Goal: Information Seeking & Learning: Learn about a topic

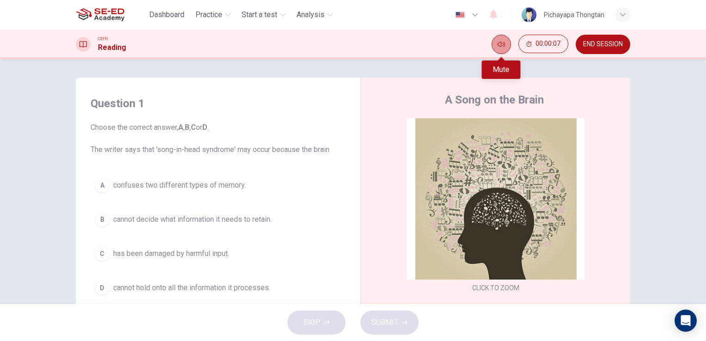
click at [504, 50] on button "Mute" at bounding box center [501, 44] width 19 height 19
click at [504, 50] on button "Unmute" at bounding box center [501, 44] width 19 height 19
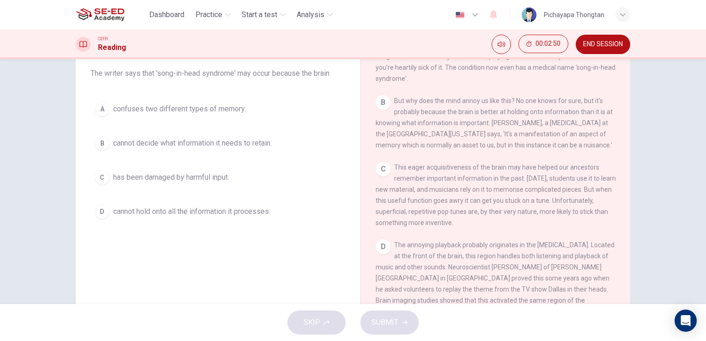
scroll to position [222, 0]
click at [459, 205] on span "This eager acquisitiveness of the brain may have helped our ancestors remember …" at bounding box center [496, 192] width 240 height 63
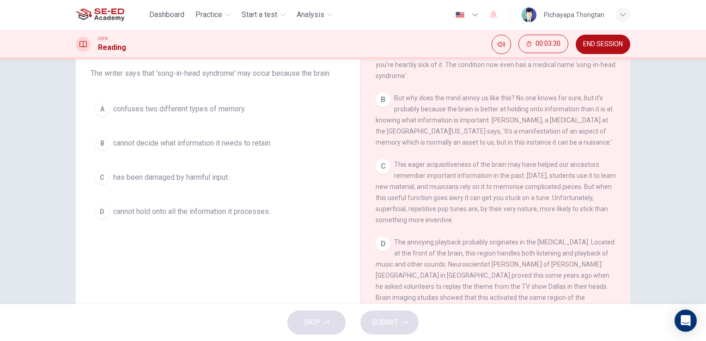
click at [459, 205] on span "This eager acquisitiveness of the brain may have helped our ancestors remember …" at bounding box center [496, 192] width 240 height 63
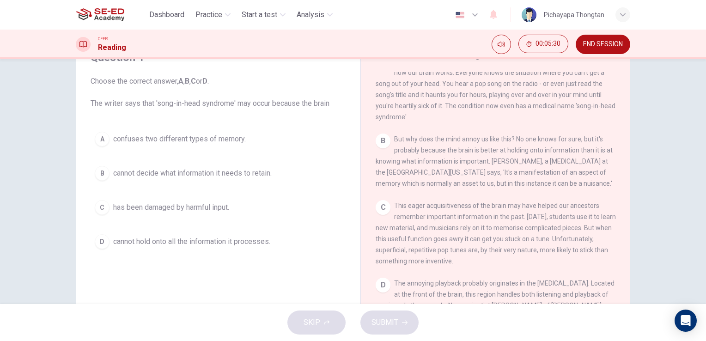
scroll to position [209, 0]
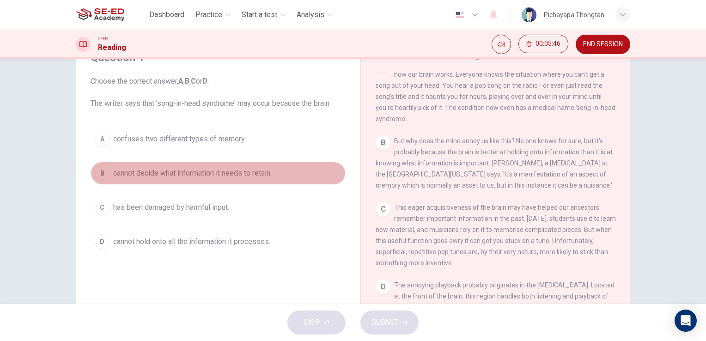
click at [105, 174] on div "B" at bounding box center [102, 173] width 15 height 15
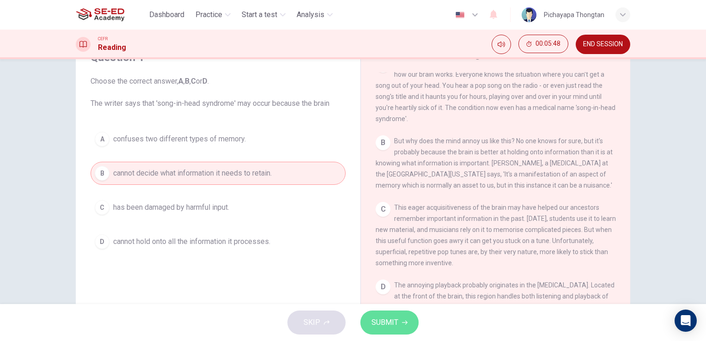
click at [401, 326] on button "SUBMIT" at bounding box center [389, 323] width 58 height 24
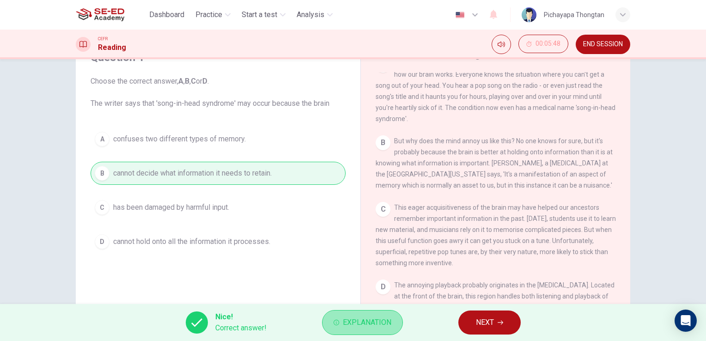
click at [380, 325] on span "Explanation" at bounding box center [367, 322] width 49 height 13
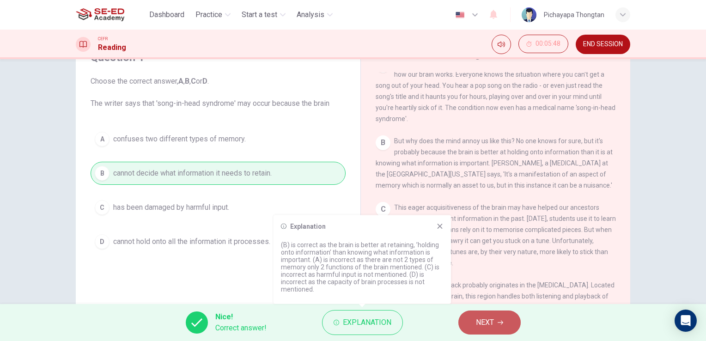
click at [476, 317] on span "NEXT" at bounding box center [485, 322] width 18 height 13
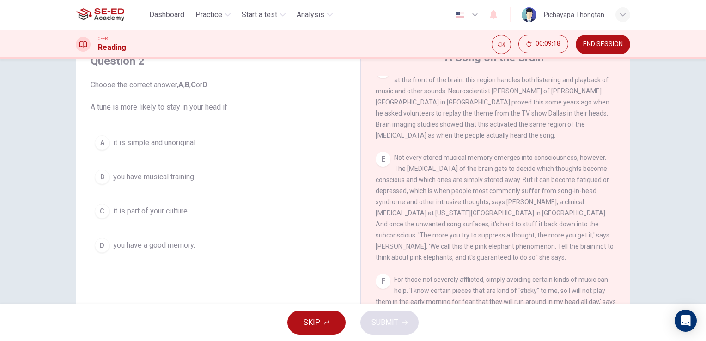
scroll to position [430, 0]
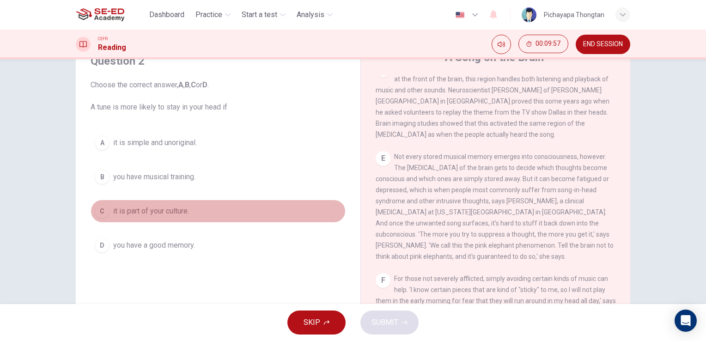
click at [95, 215] on div "C" at bounding box center [102, 211] width 15 height 15
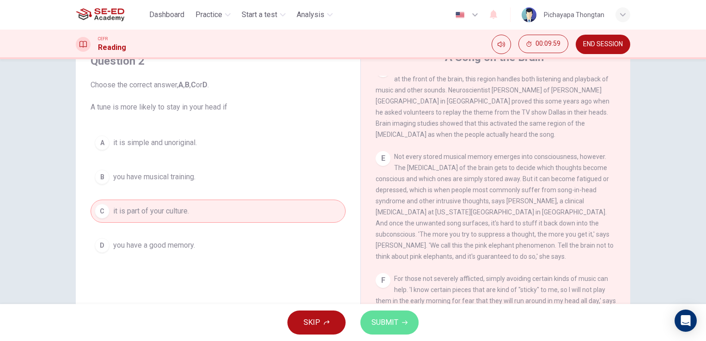
click at [401, 331] on button "SUBMIT" at bounding box center [389, 323] width 58 height 24
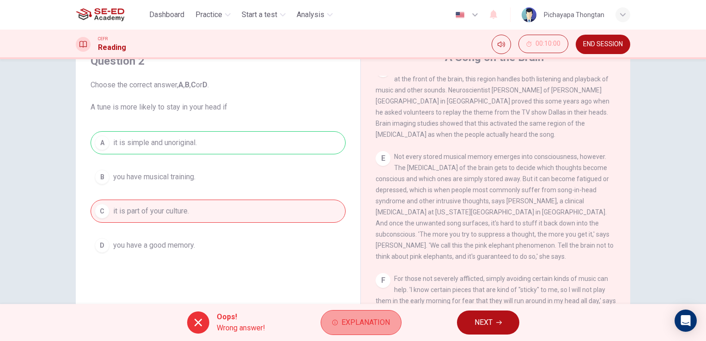
click at [359, 326] on span "Explanation" at bounding box center [366, 322] width 49 height 13
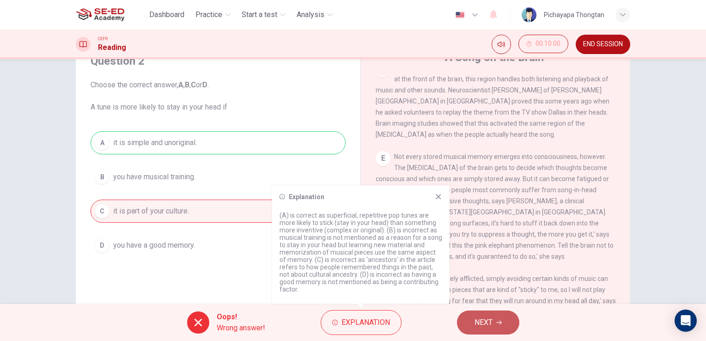
click at [472, 320] on button "NEXT" at bounding box center [488, 323] width 62 height 24
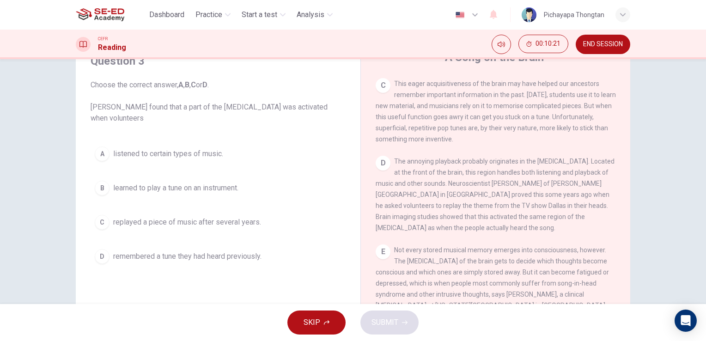
scroll to position [337, 0]
click at [95, 253] on div "D" at bounding box center [102, 256] width 15 height 15
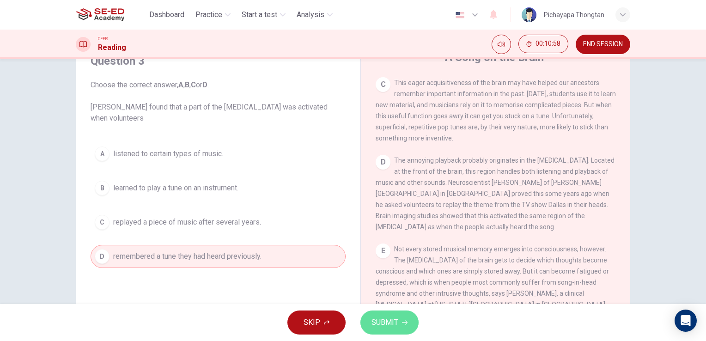
click at [400, 324] on button "SUBMIT" at bounding box center [389, 323] width 58 height 24
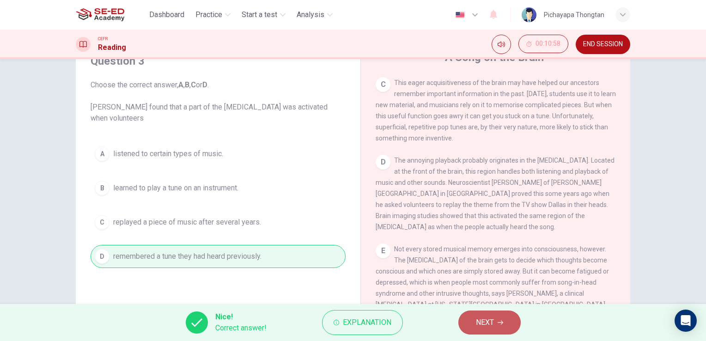
click at [490, 327] on span "NEXT" at bounding box center [485, 322] width 18 height 13
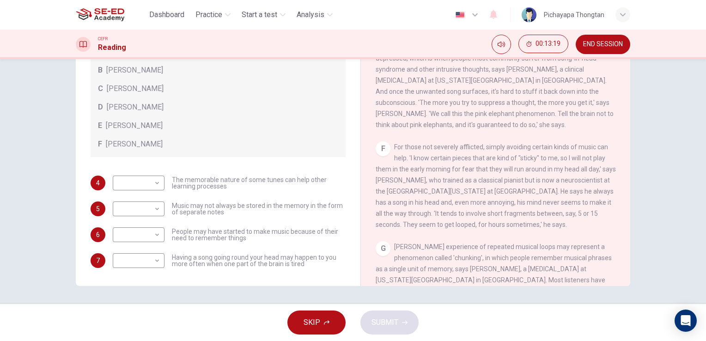
scroll to position [508, 0]
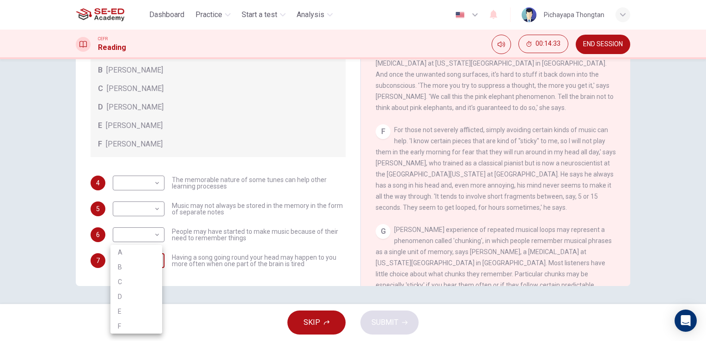
click at [150, 262] on body "This site uses cookies, as explained in our Privacy Policy . If you agree to th…" at bounding box center [353, 170] width 706 height 341
click at [141, 284] on li "C" at bounding box center [136, 282] width 52 height 15
type input "C"
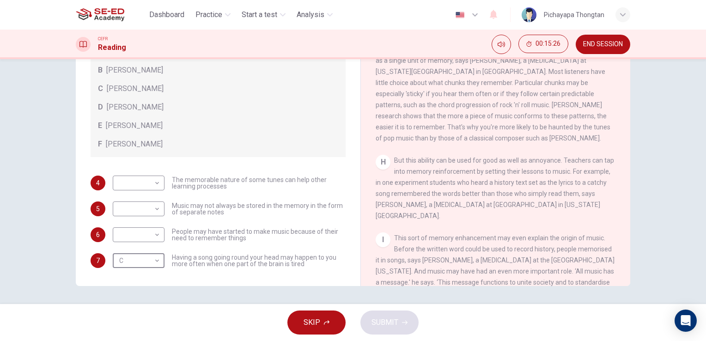
scroll to position [736, 0]
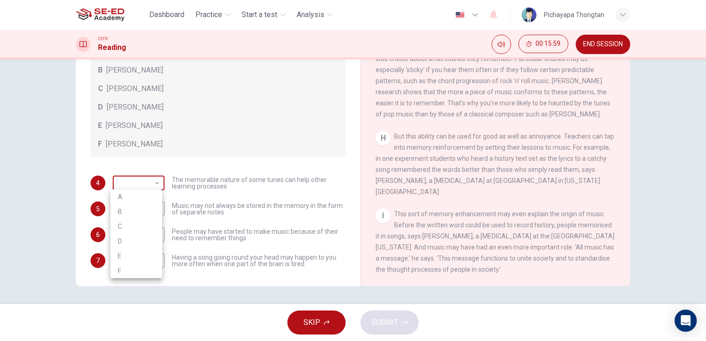
click at [158, 183] on body "This site uses cookies, as explained in our Privacy Policy . If you agree to th…" at bounding box center [353, 170] width 706 height 341
click at [140, 271] on li "F" at bounding box center [136, 270] width 52 height 15
type input "F"
click at [154, 237] on body "This site uses cookies, as explained in our Privacy Policy . If you agree to th…" at bounding box center [353, 170] width 706 height 341
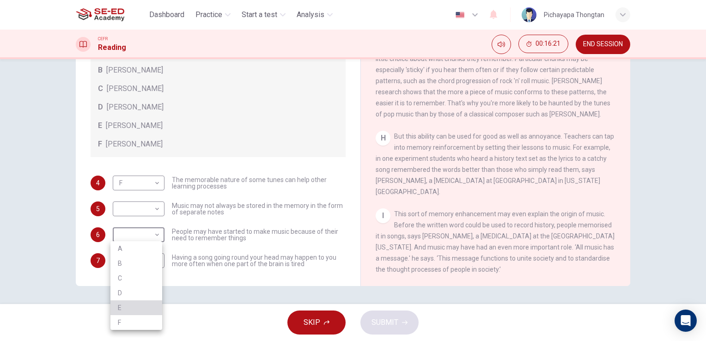
click at [124, 308] on li "E" at bounding box center [136, 307] width 52 height 15
type input "E"
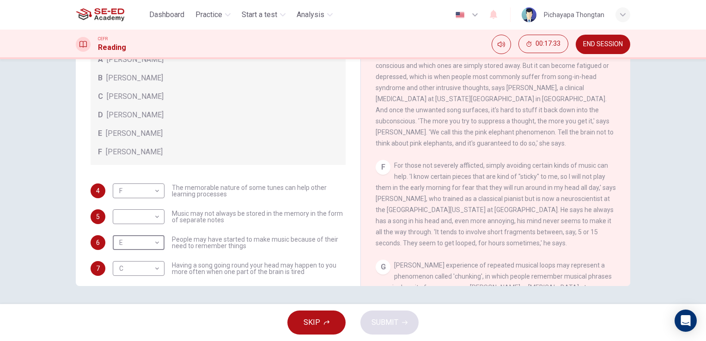
scroll to position [473, 0]
click at [146, 212] on body "This site uses cookies, as explained in our Privacy Policy . If you agree to th…" at bounding box center [353, 170] width 706 height 341
click at [143, 247] on li "B" at bounding box center [136, 245] width 52 height 15
type input "B"
click at [379, 321] on span "SUBMIT" at bounding box center [385, 322] width 27 height 13
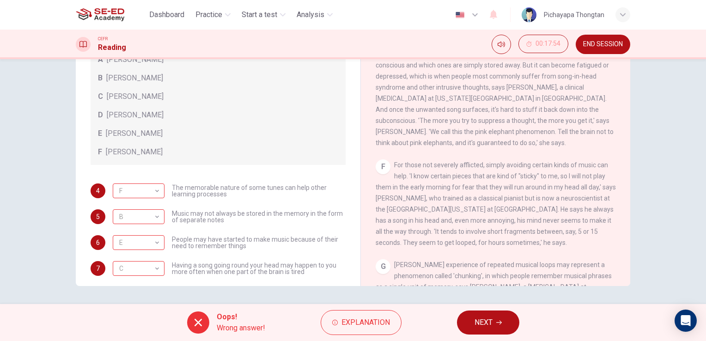
click at [379, 321] on span "Explanation" at bounding box center [366, 322] width 49 height 13
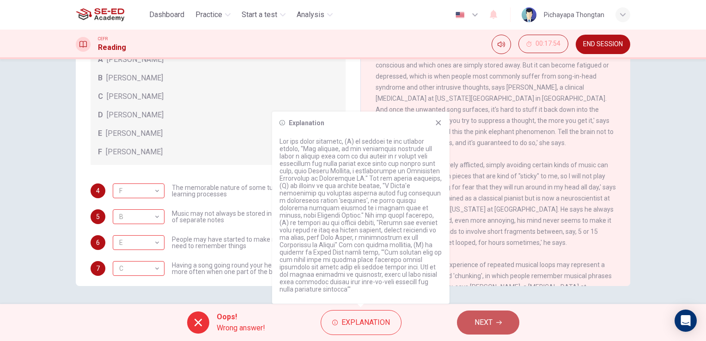
click at [471, 327] on button "NEXT" at bounding box center [488, 323] width 62 height 24
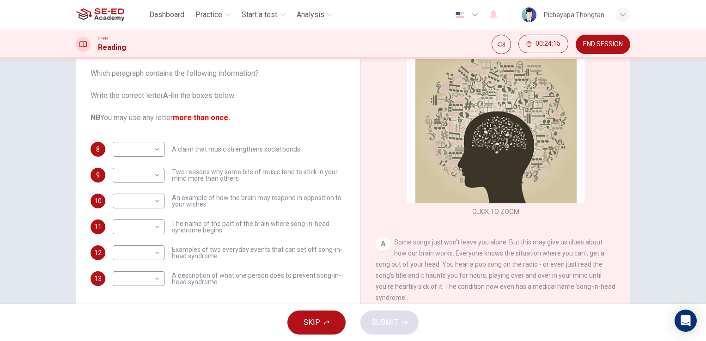
scroll to position [113, 0]
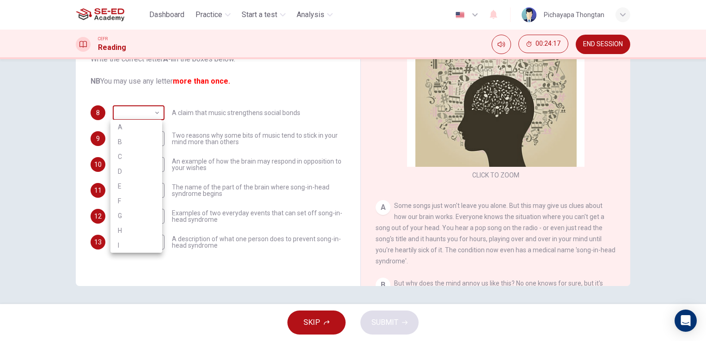
click at [153, 121] on body "This site uses cookies, as explained in our Privacy Policy . If you agree to th…" at bounding box center [353, 170] width 706 height 341
drag, startPoint x: 139, startPoint y: 141, endPoint x: 152, endPoint y: 112, distance: 31.7
click at [152, 112] on div "A B C D E F G H I" at bounding box center [353, 170] width 706 height 341
click at [140, 125] on li "A" at bounding box center [136, 127] width 52 height 15
click at [146, 110] on body "This site uses cookies, as explained in our Privacy Policy . If you agree to th…" at bounding box center [353, 170] width 706 height 341
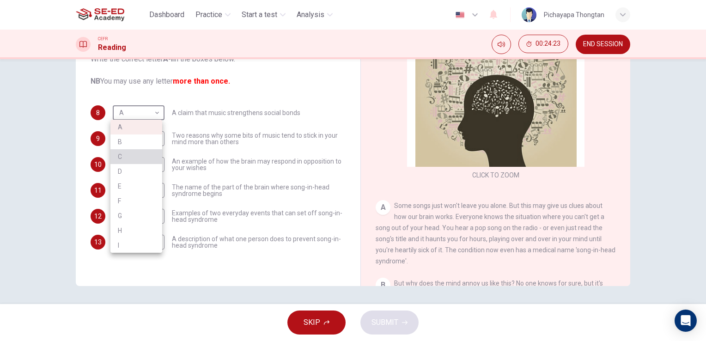
click at [131, 153] on li "C" at bounding box center [136, 156] width 52 height 15
click at [151, 116] on body "This site uses cookies, as explained in our Privacy Policy . If you agree to th…" at bounding box center [353, 170] width 706 height 341
click at [132, 127] on li "A" at bounding box center [136, 127] width 52 height 15
click at [145, 113] on body "This site uses cookies, as explained in our Privacy Policy . If you agree to th…" at bounding box center [353, 170] width 706 height 341
click at [212, 93] on div at bounding box center [353, 170] width 706 height 341
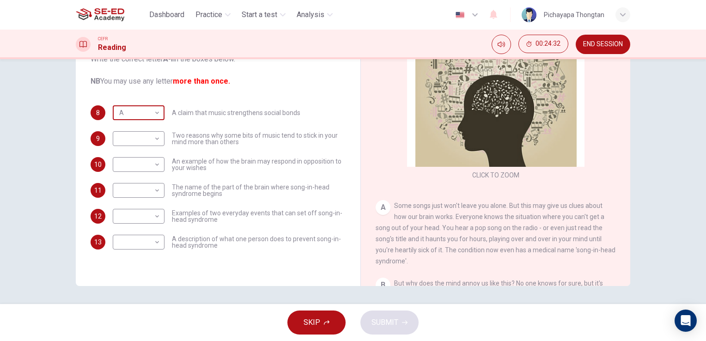
click at [150, 106] on body "This site uses cookies, as explained in our Privacy Policy . If you agree to th…" at bounding box center [353, 170] width 706 height 341
click at [139, 136] on li "B" at bounding box center [136, 141] width 52 height 15
click at [146, 114] on body "This site uses cookies, as explained in our Privacy Policy . If you agree to th…" at bounding box center [353, 170] width 706 height 341
click at [139, 127] on li "A" at bounding box center [136, 127] width 52 height 15
type input "A"
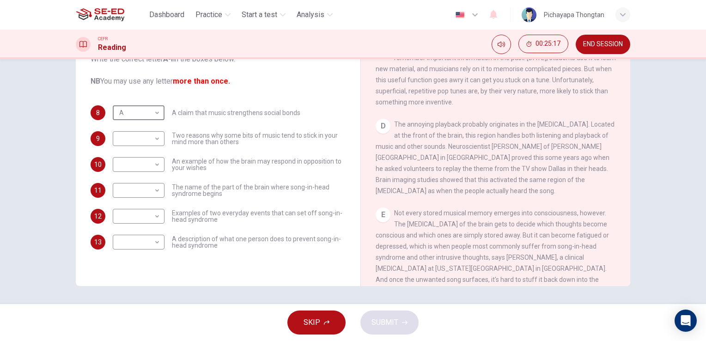
scroll to position [308, 0]
click at [147, 136] on body "This site uses cookies, as explained in our Privacy Policy . If you agree to th…" at bounding box center [353, 170] width 706 height 341
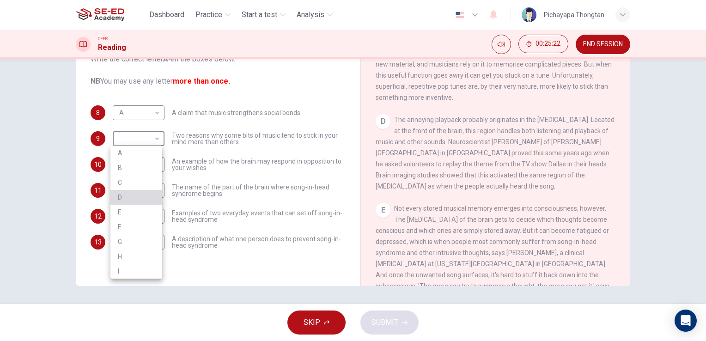
click at [128, 192] on li "D" at bounding box center [136, 197] width 52 height 15
type input "D"
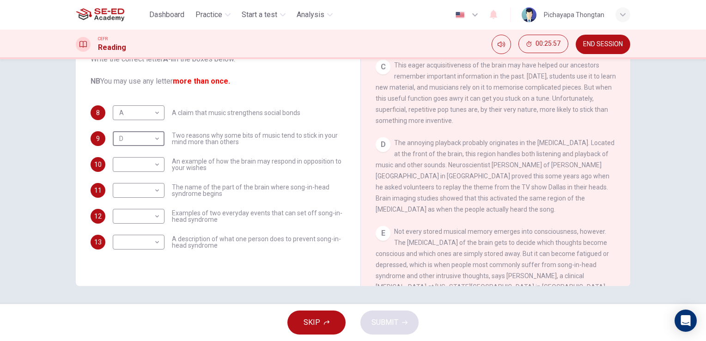
scroll to position [298, 0]
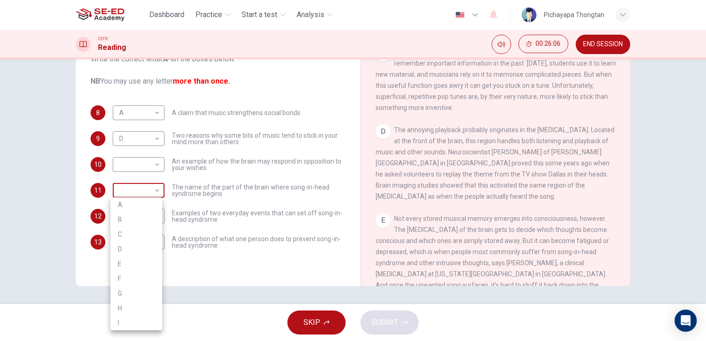
click at [139, 191] on body "This site uses cookies, as explained in our Privacy Policy . If you agree to th…" at bounding box center [353, 170] width 706 height 341
click at [135, 244] on li "D" at bounding box center [136, 249] width 52 height 15
type input "D"
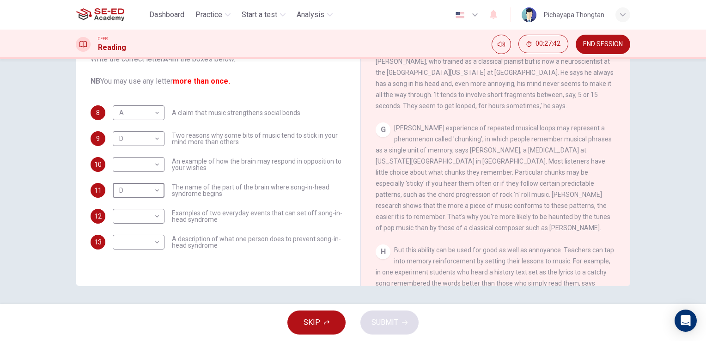
scroll to position [614, 0]
click at [568, 209] on span "[PERSON_NAME] experience of repeated musical loops may represent a phenomenon c…" at bounding box center [494, 174] width 236 height 107
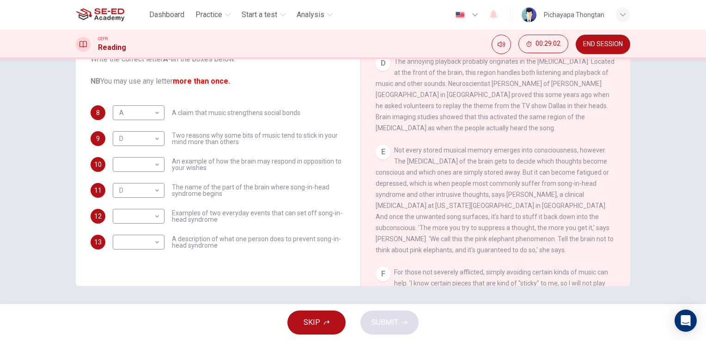
scroll to position [373, 0]
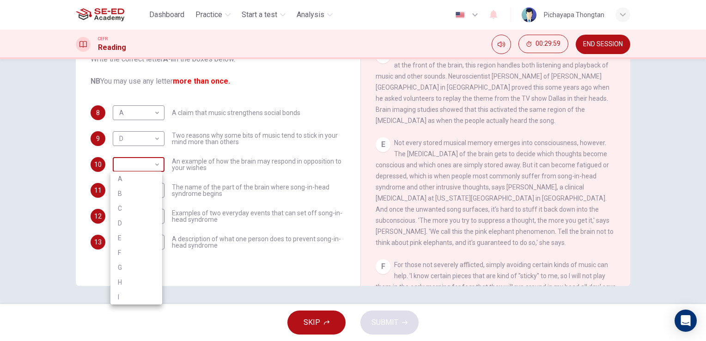
click at [153, 169] on body "This site uses cookies, as explained in our Privacy Policy . If you agree to th…" at bounding box center [353, 170] width 706 height 341
click at [132, 237] on li "E" at bounding box center [136, 238] width 52 height 15
type input "E"
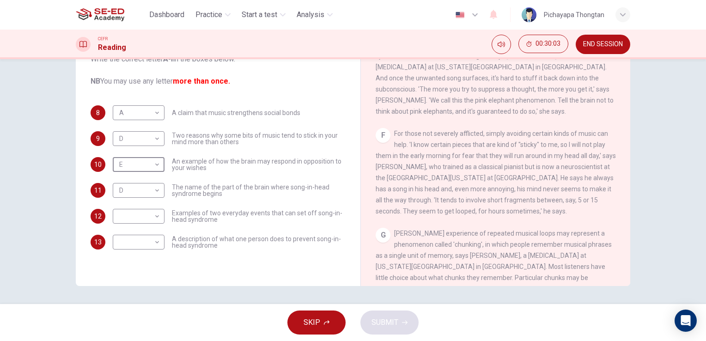
scroll to position [506, 0]
click at [142, 216] on body "This site uses cookies, as explained in our Privacy Policy . If you agree to th…" at bounding box center [353, 170] width 706 height 341
click at [130, 284] on li "F" at bounding box center [136, 282] width 52 height 15
type input "F"
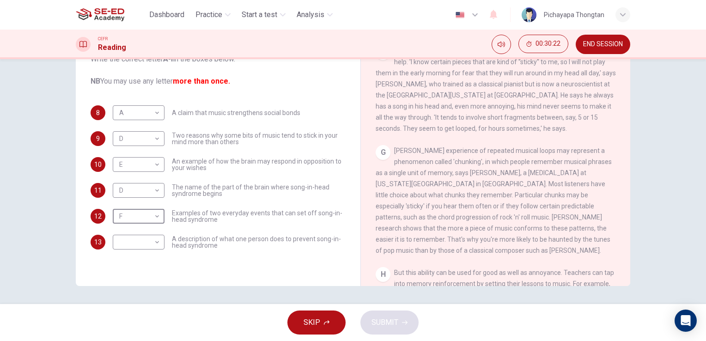
scroll to position [588, 0]
click at [133, 236] on body "This site uses cookies, as explained in our Privacy Policy . If you agree to th…" at bounding box center [353, 170] width 706 height 341
click at [127, 292] on li "G" at bounding box center [136, 296] width 52 height 15
type input "G"
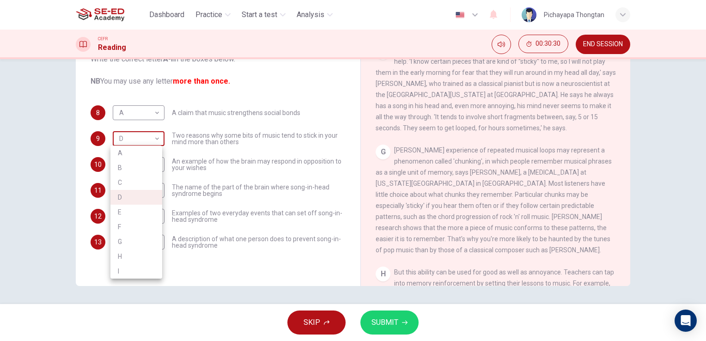
click at [152, 141] on body "This site uses cookies, as explained in our Privacy Policy . If you agree to th…" at bounding box center [353, 170] width 706 height 341
click at [128, 243] on li "G" at bounding box center [136, 241] width 52 height 15
type input "G"
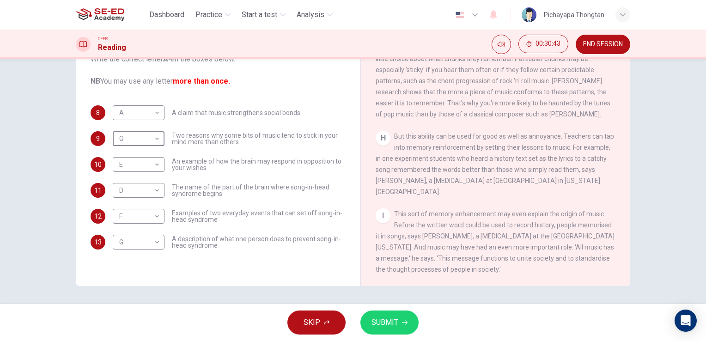
scroll to position [736, 0]
click at [135, 114] on body "This site uses cookies, as explained in our Privacy Policy . If you agree to th…" at bounding box center [353, 170] width 706 height 341
click at [142, 244] on li "I" at bounding box center [136, 245] width 52 height 15
type input "I"
click at [414, 319] on button "SUBMIT" at bounding box center [389, 323] width 58 height 24
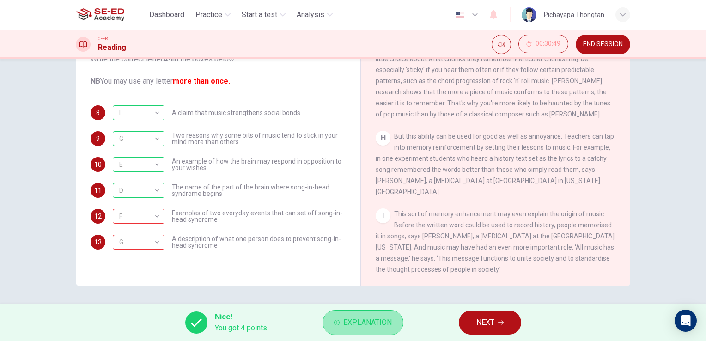
click at [384, 323] on span "Explanation" at bounding box center [367, 322] width 49 height 13
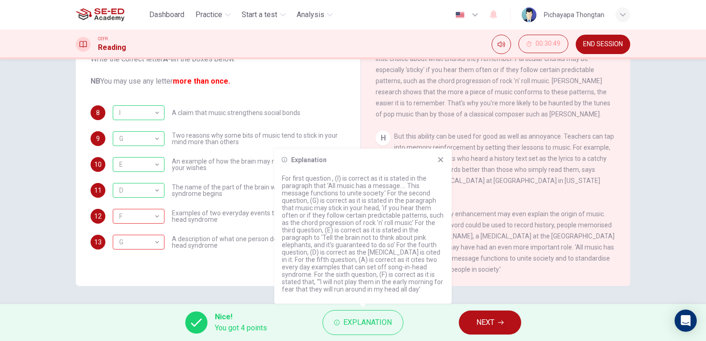
click at [430, 318] on div "Nice! You got 4 points Explanation NEXT" at bounding box center [353, 322] width 706 height 37
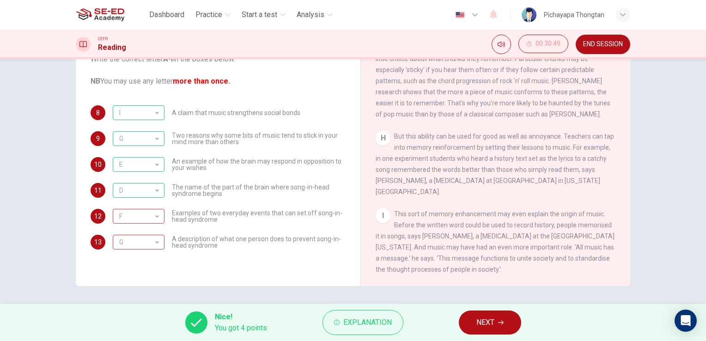
click at [494, 317] on span "NEXT" at bounding box center [485, 322] width 18 height 13
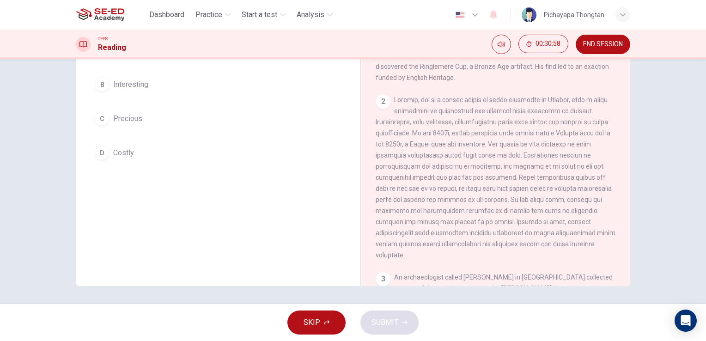
scroll to position [0, 0]
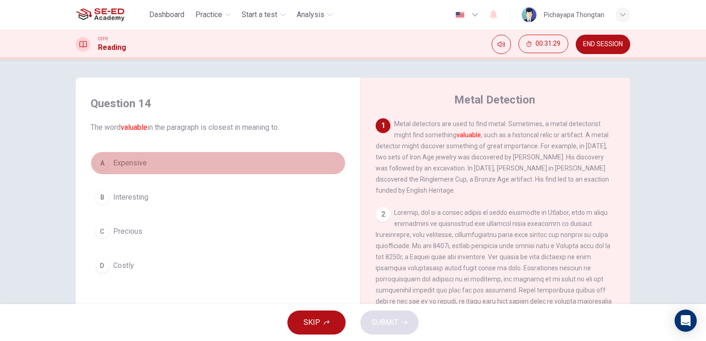
click at [102, 162] on div "A" at bounding box center [102, 163] width 15 height 15
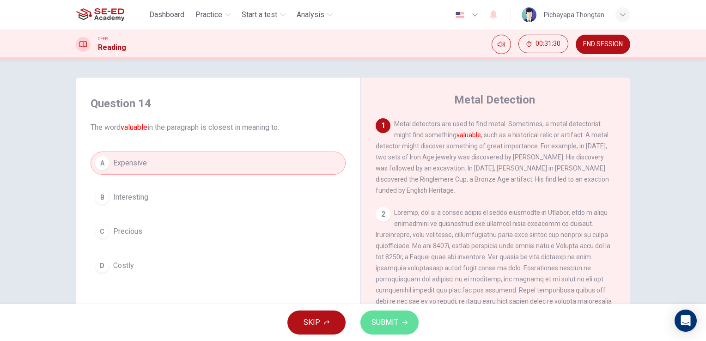
click at [382, 329] on span "SUBMIT" at bounding box center [385, 322] width 27 height 13
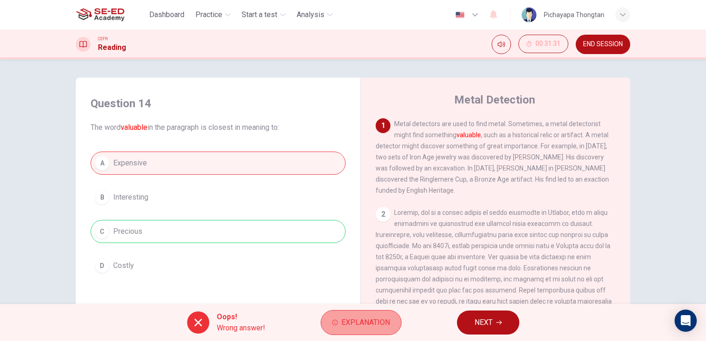
click at [345, 323] on span "Explanation" at bounding box center [366, 322] width 49 height 13
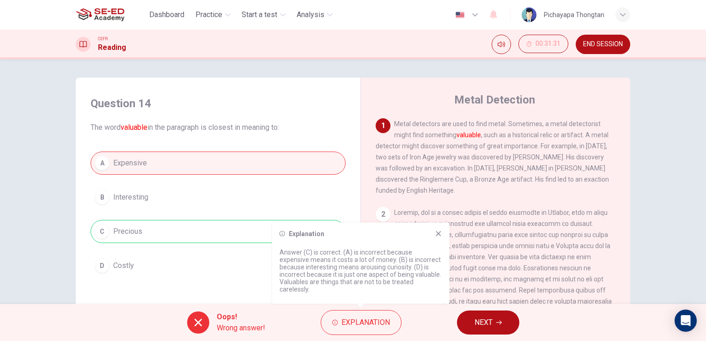
click at [303, 208] on div "A Expensive B Interesting C Precious D Costly" at bounding box center [218, 215] width 255 height 126
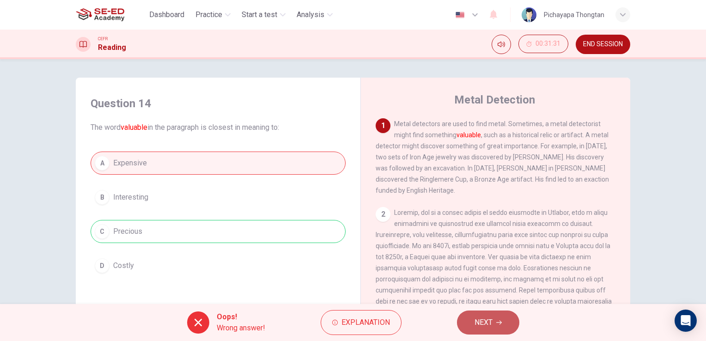
click at [494, 321] on button "NEXT" at bounding box center [488, 323] width 62 height 24
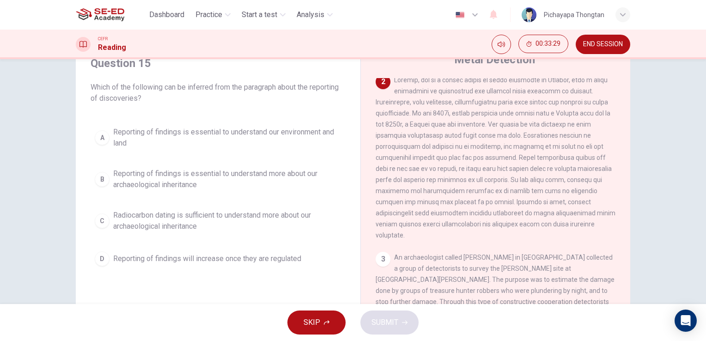
scroll to position [41, 0]
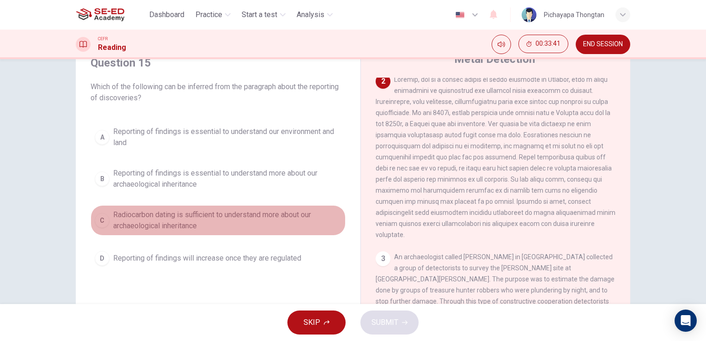
click at [105, 212] on button "C Radiocarbon dating is sufficient to understand more about our archaeological …" at bounding box center [218, 220] width 255 height 31
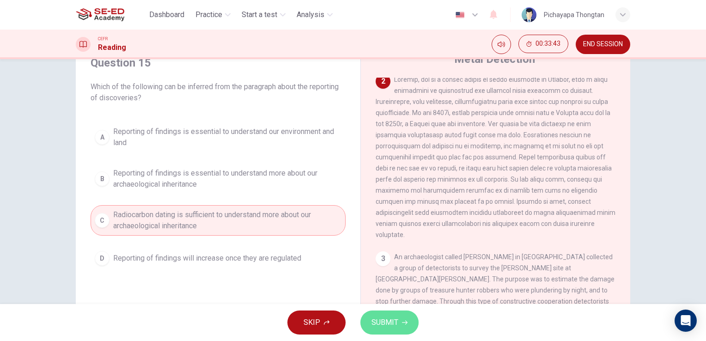
click at [391, 332] on button "SUBMIT" at bounding box center [389, 323] width 58 height 24
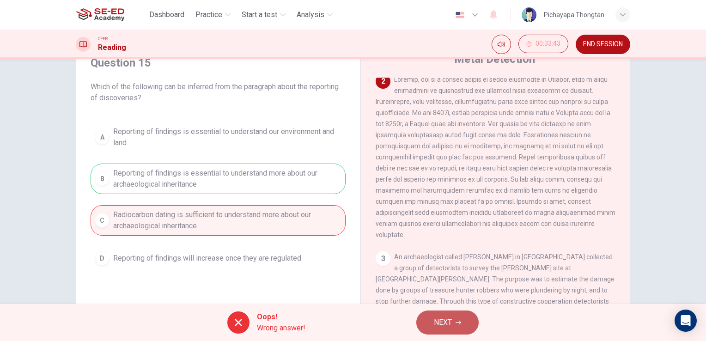
click at [433, 323] on button "NEXT" at bounding box center [447, 323] width 62 height 24
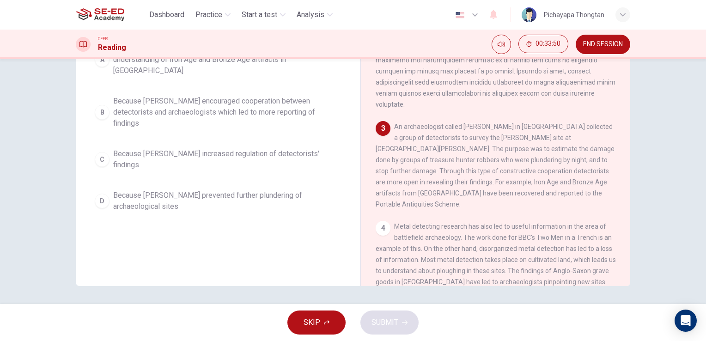
scroll to position [0, 0]
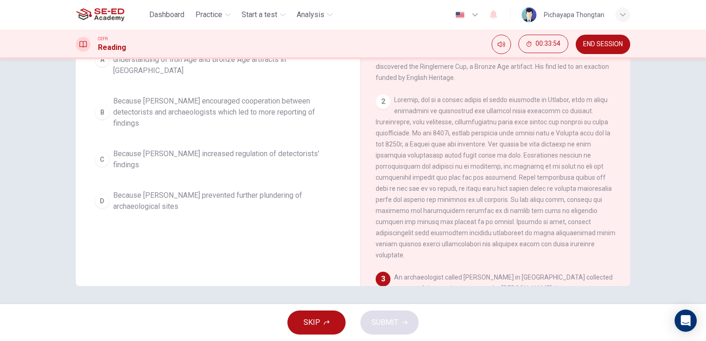
click at [587, 47] on span "END SESSION" at bounding box center [603, 44] width 40 height 7
